Goal: Information Seeking & Learning: Learn about a topic

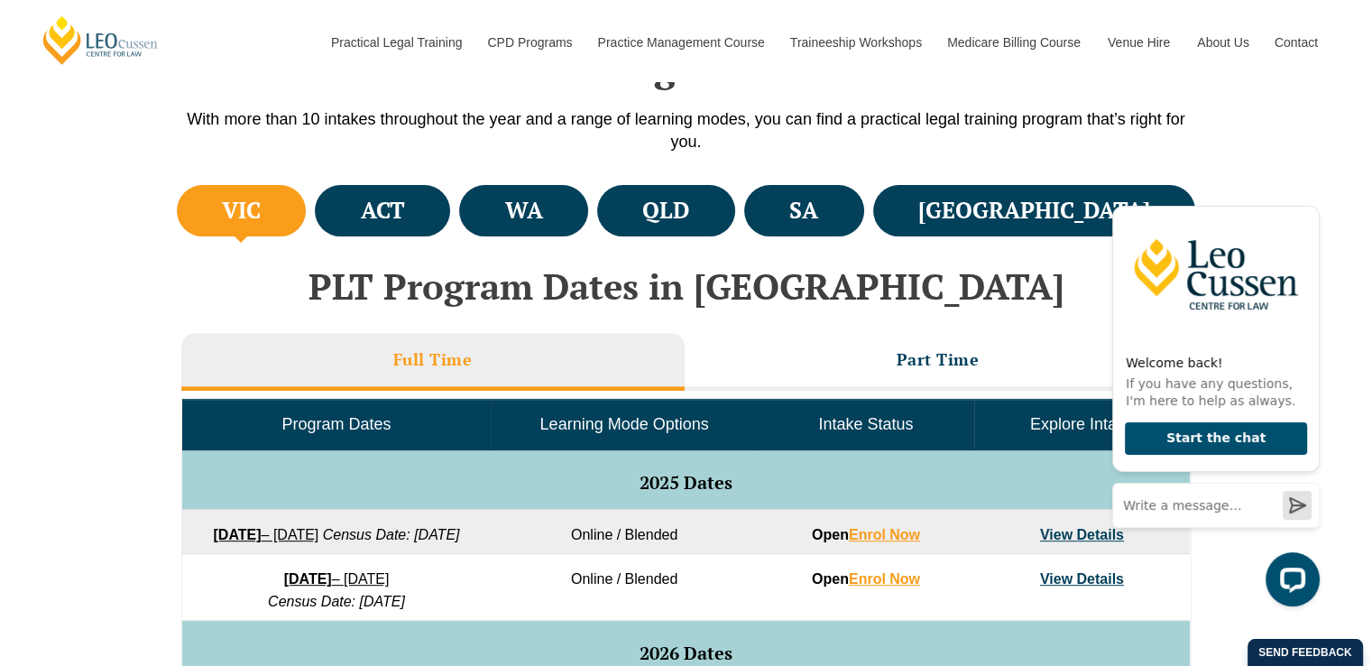
scroll to position [632, 0]
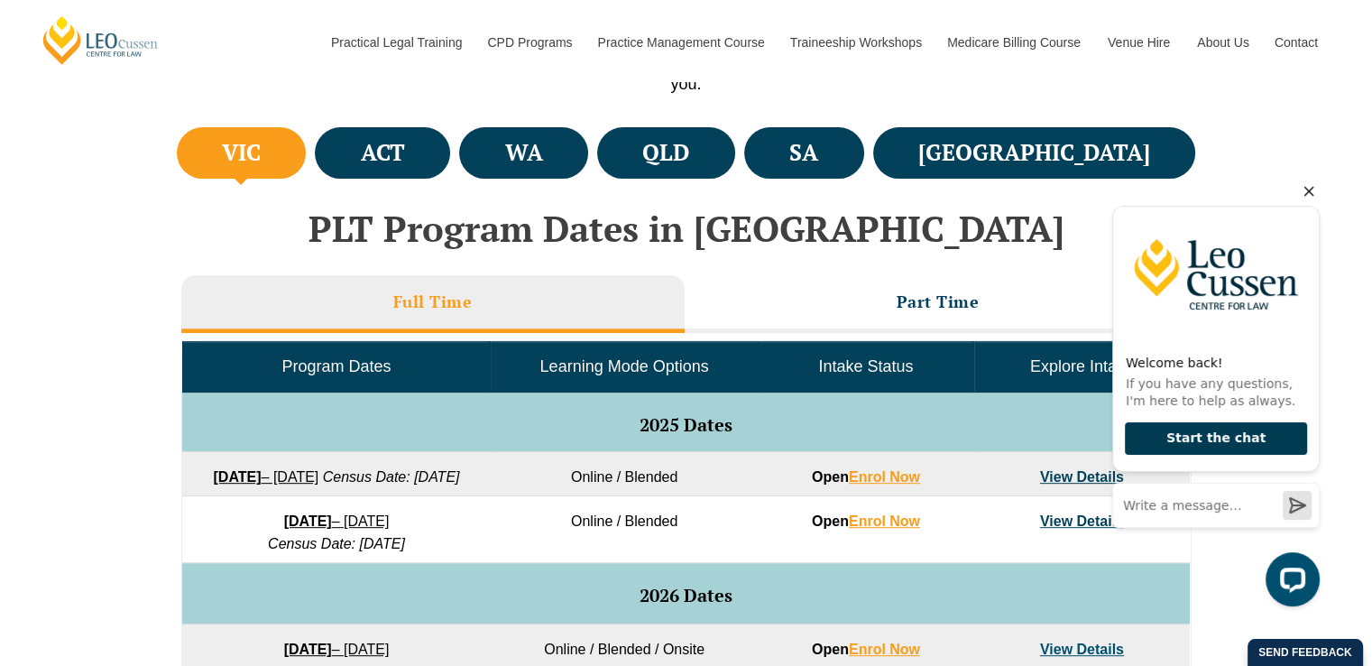
click at [700, 440] on button "Start the chat" at bounding box center [1216, 438] width 182 height 33
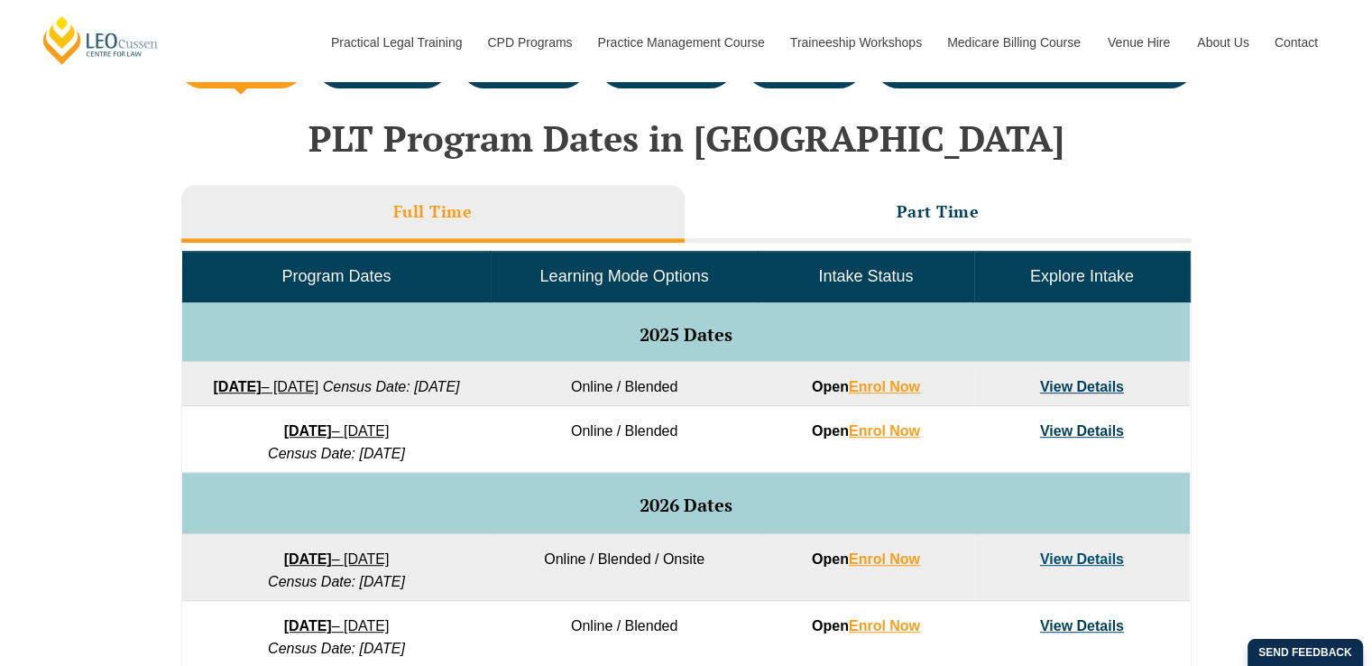
scroll to position [812, 0]
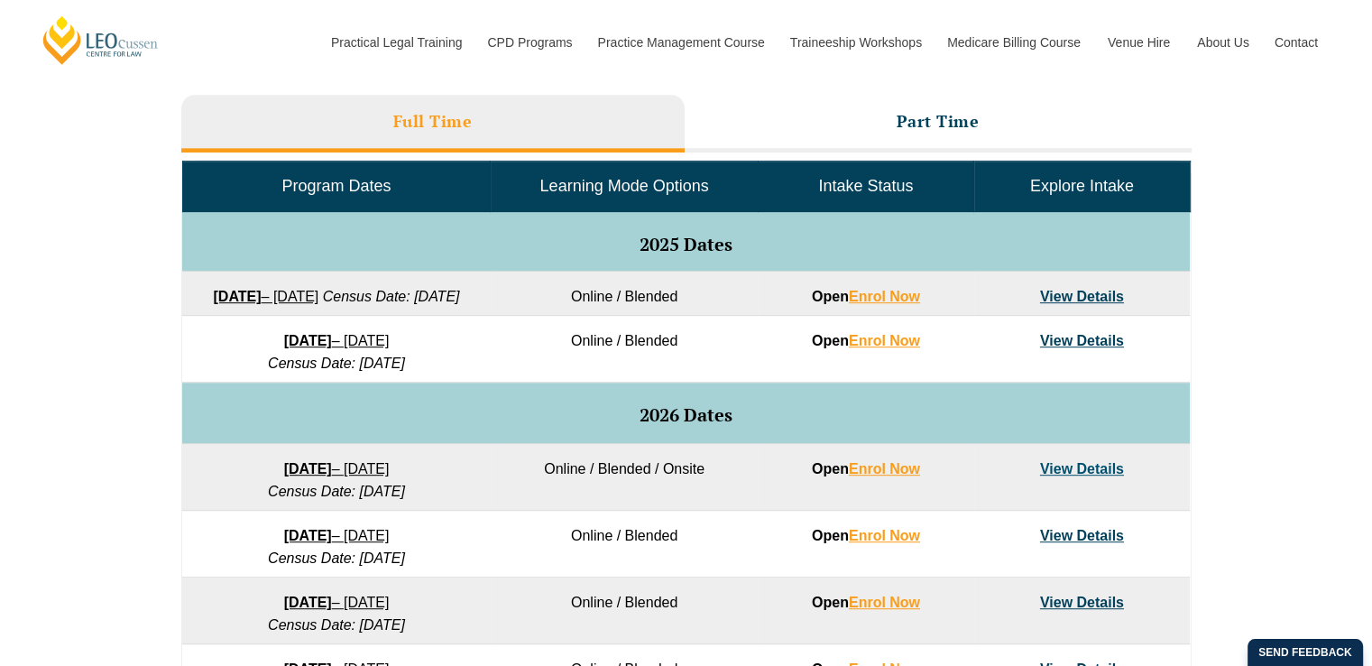
drag, startPoint x: 458, startPoint y: 390, endPoint x: 189, endPoint y: 299, distance: 284.7
click at [189, 299] on tbody "Program Dates Learning Mode Options Intake Status Explore Intake 2025 Dates 22 …" at bounding box center [686, 525] width 1008 height 727
copy tbody "22 September 2025 – 20 February 2026 Census Date: 20 October 2025 Online / Blen…"
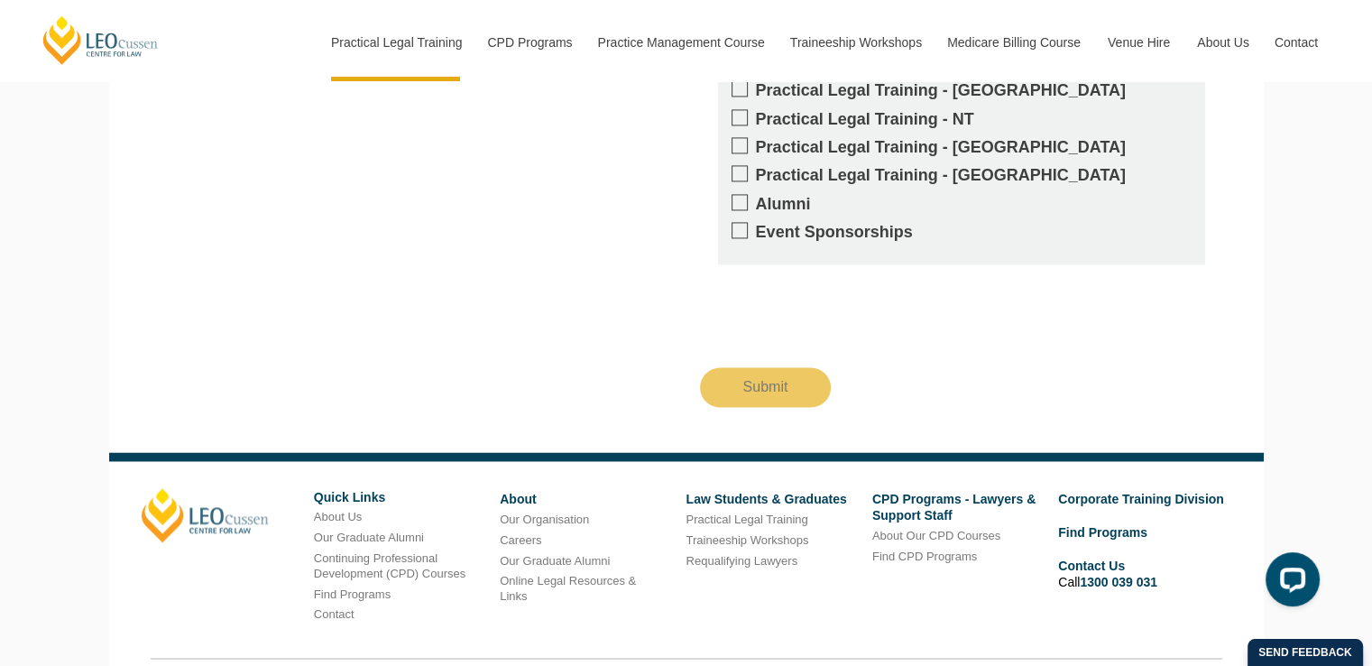
scroll to position [2824, 0]
